Goal: Task Accomplishment & Management: Manage account settings

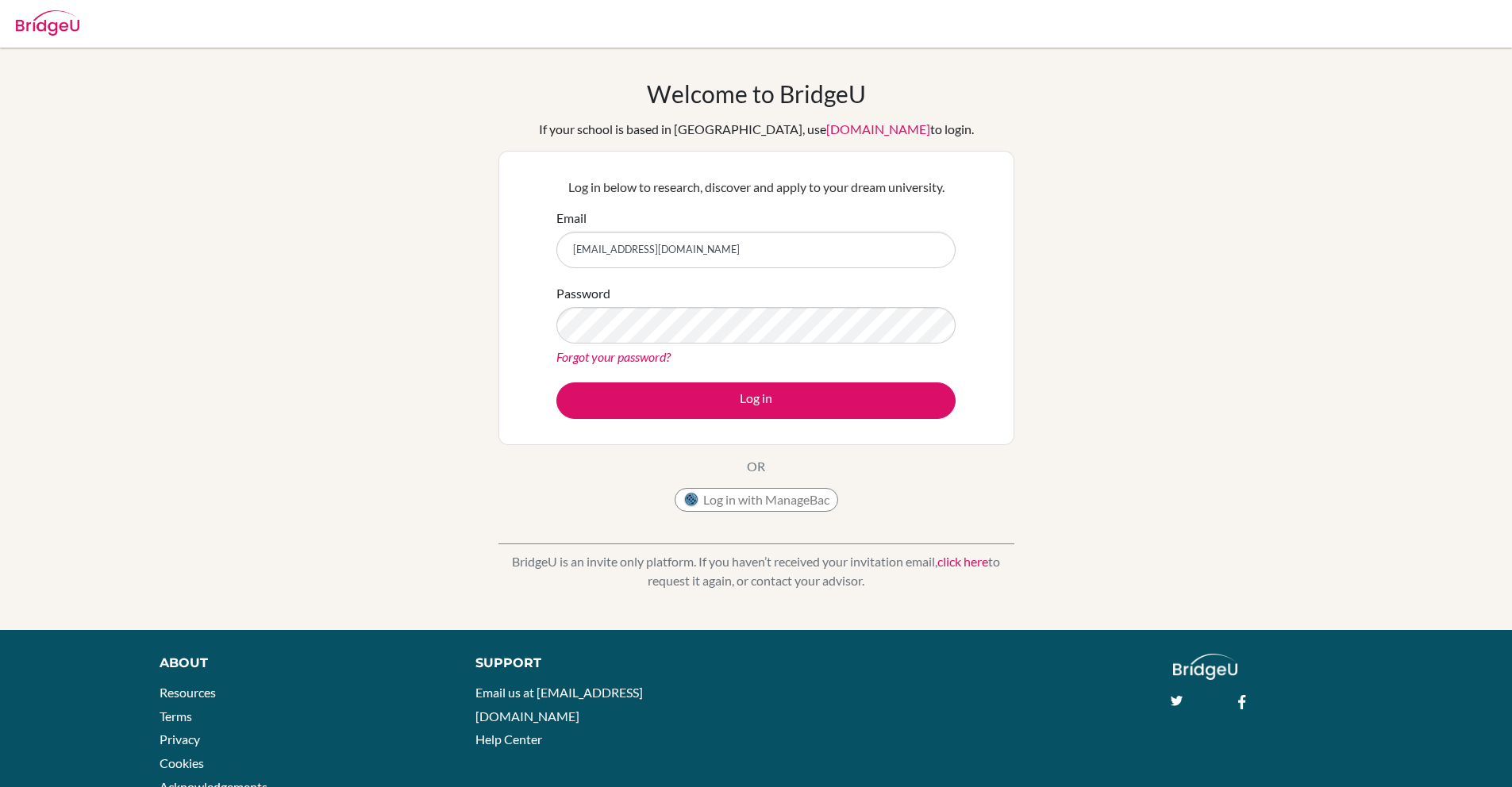
type input "[EMAIL_ADDRESS][DOMAIN_NAME]"
click at [556, 382] on button "Log in" at bounding box center [756, 401] width 399 height 36
